Goal: Information Seeking & Learning: Learn about a topic

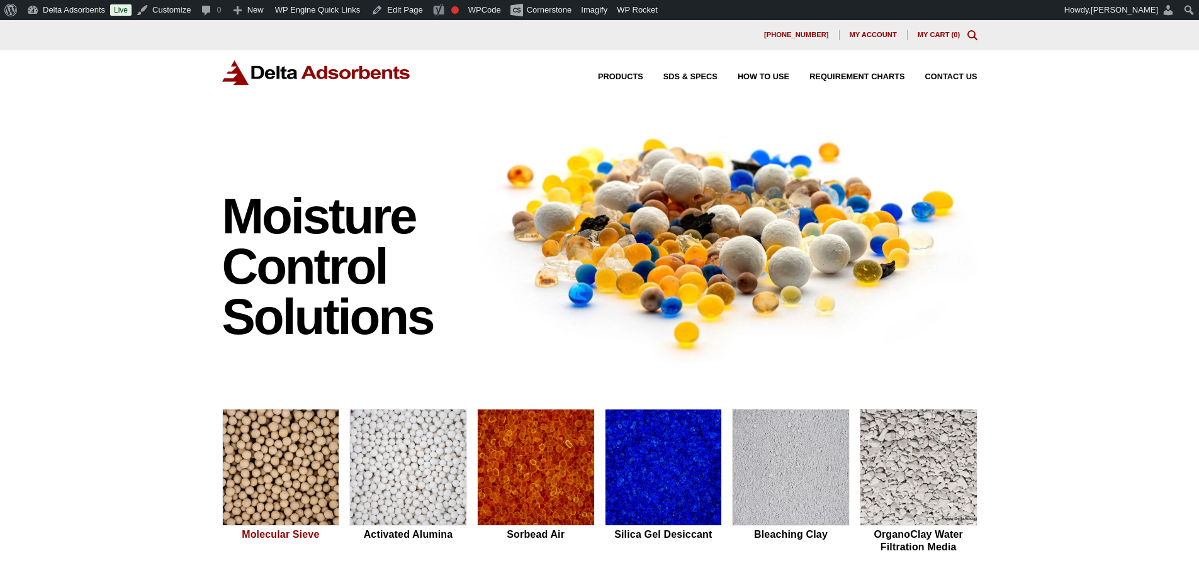
click at [274, 465] on img at bounding box center [281, 468] width 116 height 117
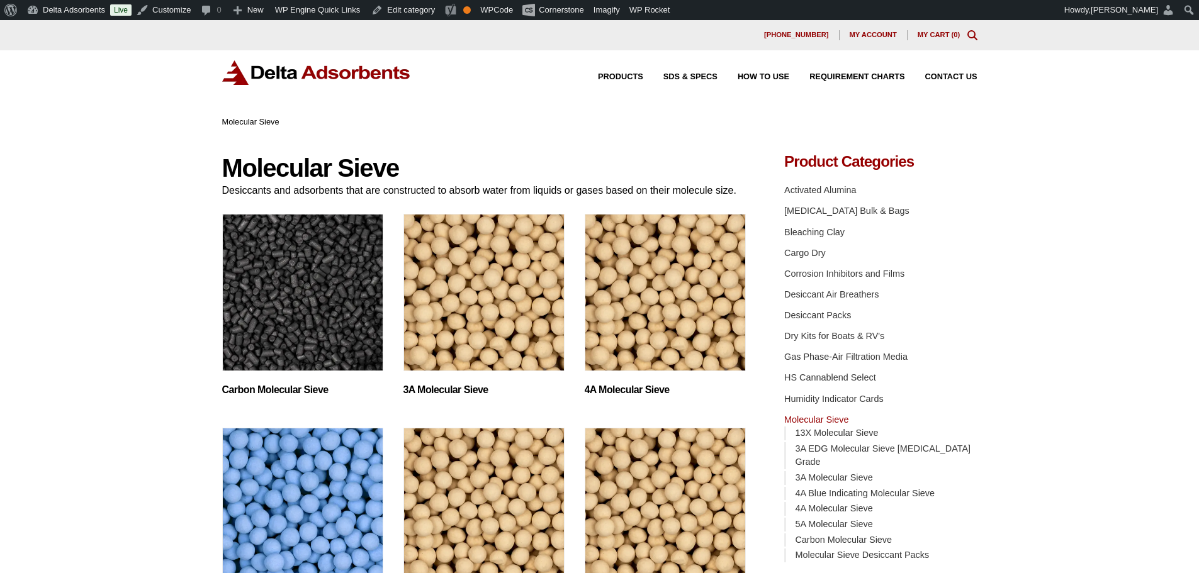
click at [284, 63] on img at bounding box center [316, 72] width 189 height 25
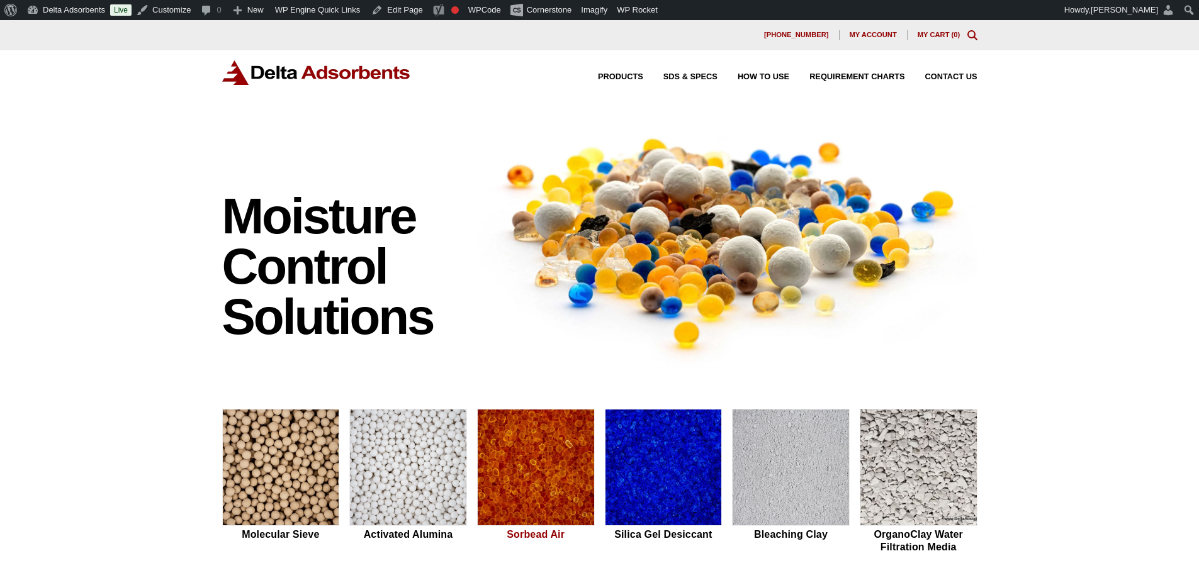
click at [488, 510] on img at bounding box center [536, 468] width 116 height 117
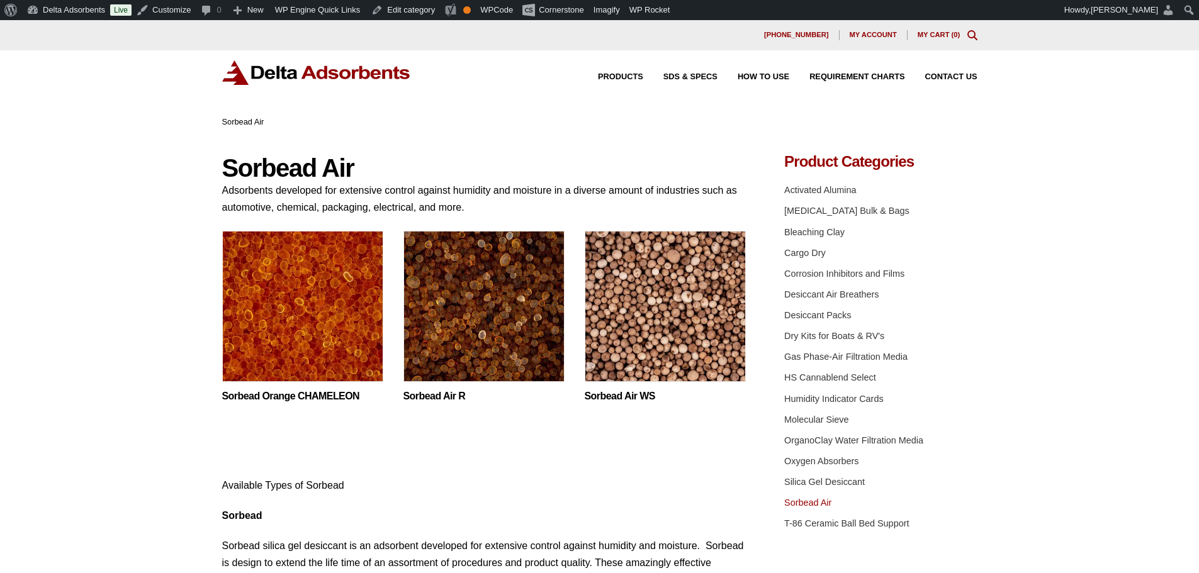
click at [333, 308] on img at bounding box center [302, 309] width 161 height 157
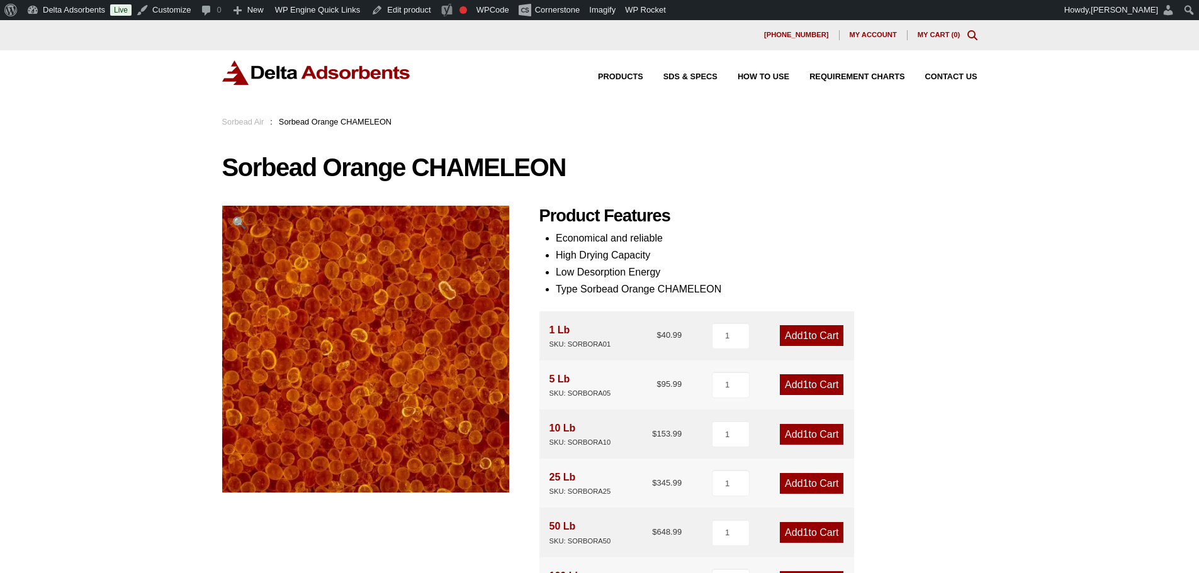
click at [337, 65] on img at bounding box center [316, 72] width 189 height 25
